Goal: Obtain resource: Download file/media

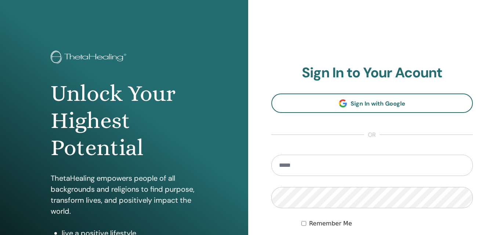
type input "**********"
click at [346, 225] on label "Remember Me" at bounding box center [330, 223] width 43 height 9
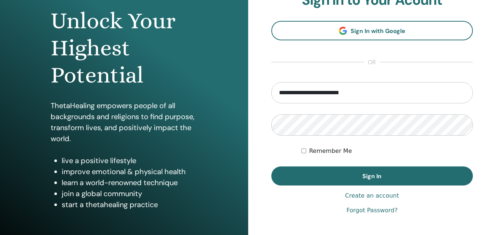
scroll to position [74, 0]
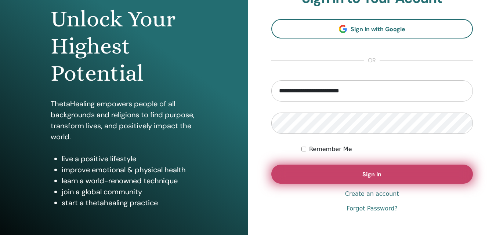
click at [423, 165] on button "Sign In" at bounding box center [372, 174] width 202 height 19
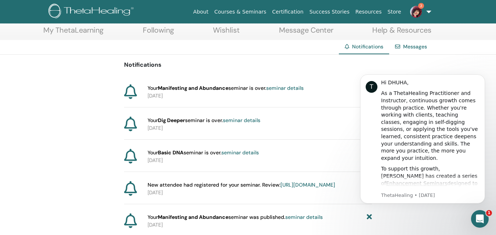
scroll to position [45, 0]
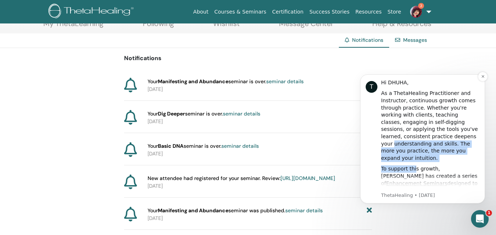
drag, startPoint x: 413, startPoint y: 152, endPoint x: 414, endPoint y: 134, distance: 18.4
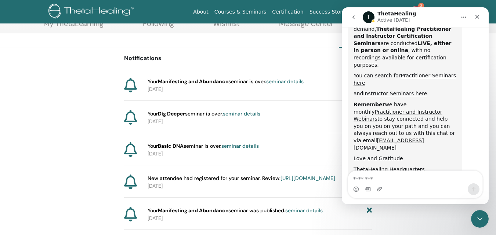
scroll to position [433, 0]
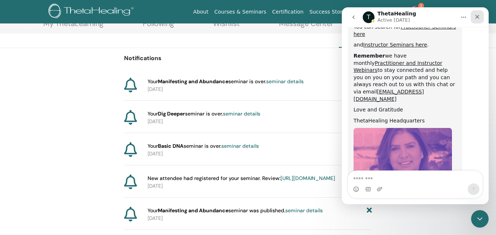
click at [476, 19] on icon "Close" at bounding box center [477, 17] width 6 height 6
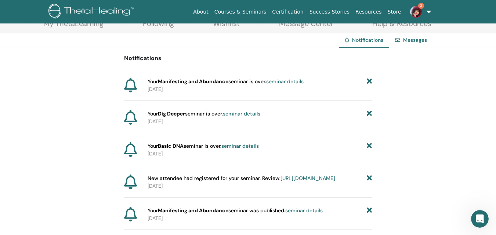
click at [417, 11] on img at bounding box center [416, 12] width 12 height 12
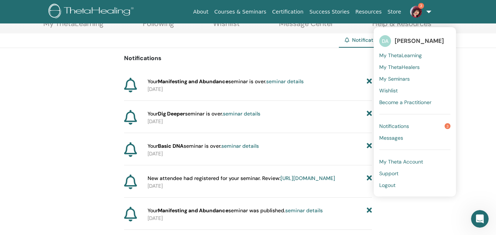
click at [421, 121] on link "Notifications 3" at bounding box center [414, 126] width 71 height 12
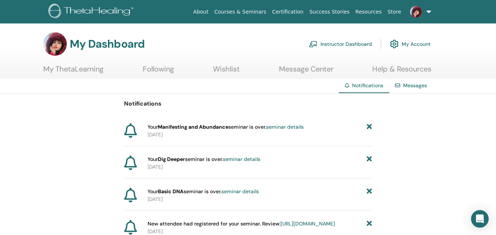
click at [342, 42] on link "Instructor Dashboard" at bounding box center [339, 44] width 63 height 16
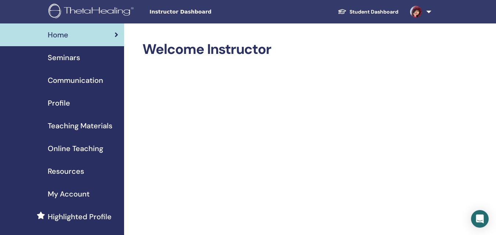
click at [70, 61] on span "Seminars" at bounding box center [64, 57] width 32 height 11
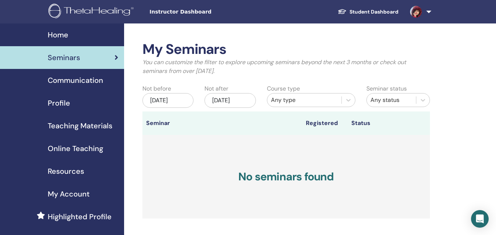
click at [70, 128] on span "Teaching Materials" at bounding box center [80, 125] width 65 height 11
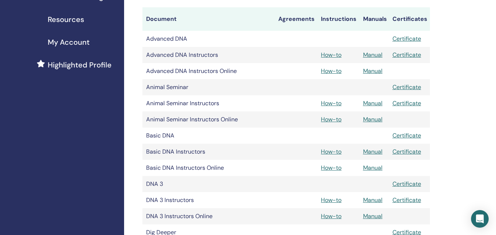
scroll to position [150, 0]
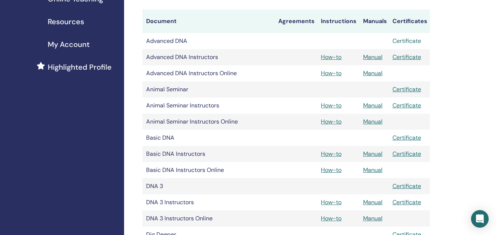
click at [406, 41] on link "Certificate" at bounding box center [406, 41] width 29 height 8
click at [410, 56] on link "Certificate" at bounding box center [406, 57] width 29 height 8
click at [416, 88] on link "Certificate" at bounding box center [406, 89] width 29 height 8
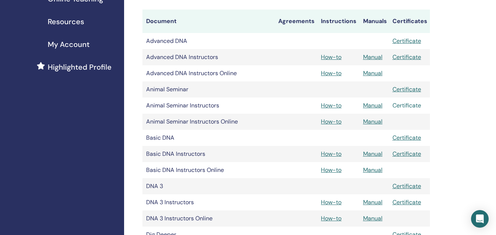
click at [412, 105] on link "Certificate" at bounding box center [406, 106] width 29 height 8
click at [412, 138] on link "Certificate" at bounding box center [406, 138] width 29 height 8
click at [413, 153] on link "Certificate" at bounding box center [406, 154] width 29 height 8
click at [415, 186] on link "Certificate" at bounding box center [406, 186] width 29 height 8
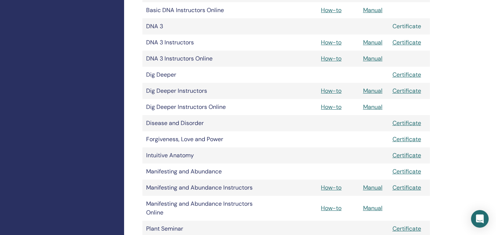
scroll to position [318, 0]
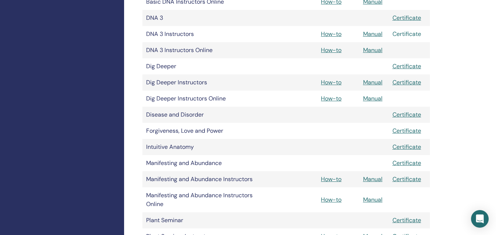
click at [410, 34] on link "Certificate" at bounding box center [406, 34] width 29 height 8
click at [405, 66] on link "Certificate" at bounding box center [406, 66] width 29 height 8
click at [481, 81] on div "My Certifications ThetaHealing Practitioner ThetaHealing Instructor ThetaHealin…" at bounding box center [310, 221] width 372 height 1032
click at [411, 81] on link "Certificate" at bounding box center [406, 82] width 29 height 8
click at [413, 114] on link "Certificate" at bounding box center [406, 115] width 29 height 8
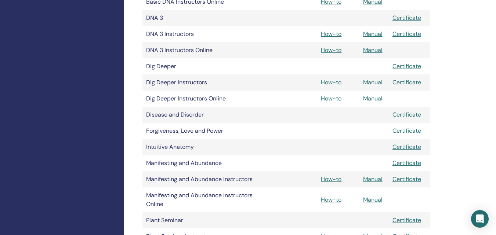
click at [406, 129] on link "Certificate" at bounding box center [406, 131] width 29 height 8
click at [411, 147] on link "Certificate" at bounding box center [406, 147] width 29 height 8
click at [406, 164] on link "Certificate" at bounding box center [406, 163] width 29 height 8
click at [404, 178] on link "Certificate" at bounding box center [406, 179] width 29 height 8
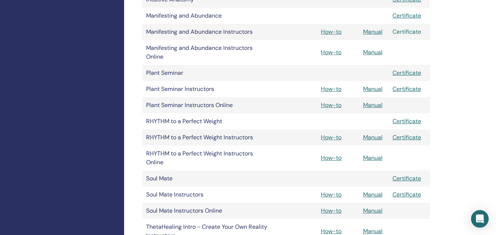
scroll to position [464, 0]
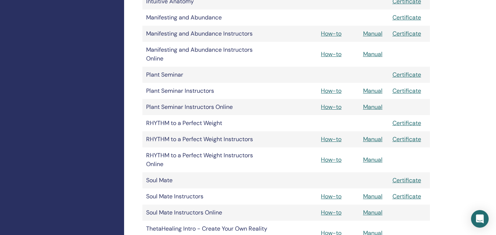
click at [457, 85] on div "My Certifications ThetaHealing Practitioner ThetaHealing Instructor ThetaHealin…" at bounding box center [310, 76] width 372 height 1032
click at [405, 76] on link "Certificate" at bounding box center [406, 75] width 29 height 8
click at [402, 95] on td "Certificate" at bounding box center [408, 91] width 41 height 16
click at [403, 90] on link "Certificate" at bounding box center [406, 91] width 29 height 8
click at [405, 122] on link "Certificate" at bounding box center [406, 123] width 29 height 8
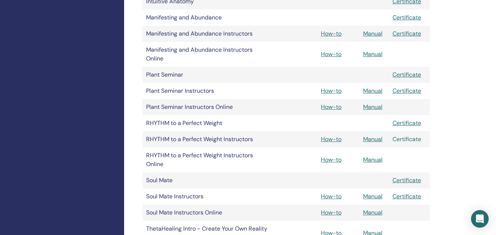
click at [409, 139] on link "Certificate" at bounding box center [406, 139] width 29 height 8
click at [408, 179] on link "Certificate" at bounding box center [406, 180] width 29 height 8
click at [407, 196] on link "Certificate" at bounding box center [406, 197] width 29 height 8
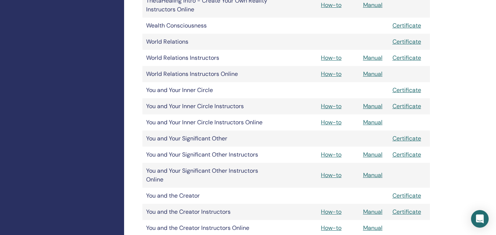
scroll to position [723, 0]
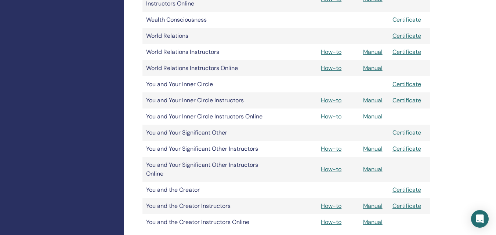
click at [409, 21] on link "Certificate" at bounding box center [406, 20] width 29 height 8
click at [409, 36] on link "Certificate" at bounding box center [406, 36] width 29 height 8
click at [412, 53] on link "Certificate" at bounding box center [406, 52] width 29 height 8
click at [408, 85] on link "Certificate" at bounding box center [406, 84] width 29 height 8
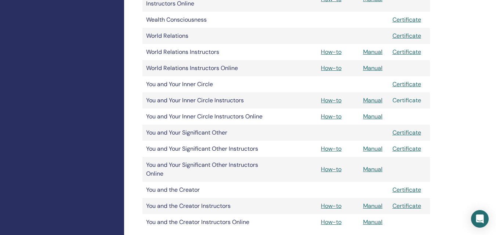
click at [413, 100] on link "Certificate" at bounding box center [406, 100] width 29 height 8
click at [413, 132] on link "Certificate" at bounding box center [406, 133] width 29 height 8
click at [413, 148] on link "Certificate" at bounding box center [406, 149] width 29 height 8
click at [411, 192] on link "Certificate" at bounding box center [406, 190] width 29 height 8
click at [412, 207] on link "Certificate" at bounding box center [406, 206] width 29 height 8
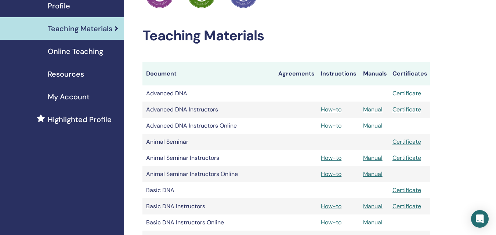
scroll to position [113, 0]
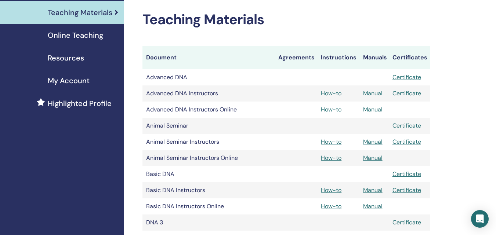
click at [375, 91] on link "Manual" at bounding box center [372, 94] width 19 height 8
